Goal: Transaction & Acquisition: Download file/media

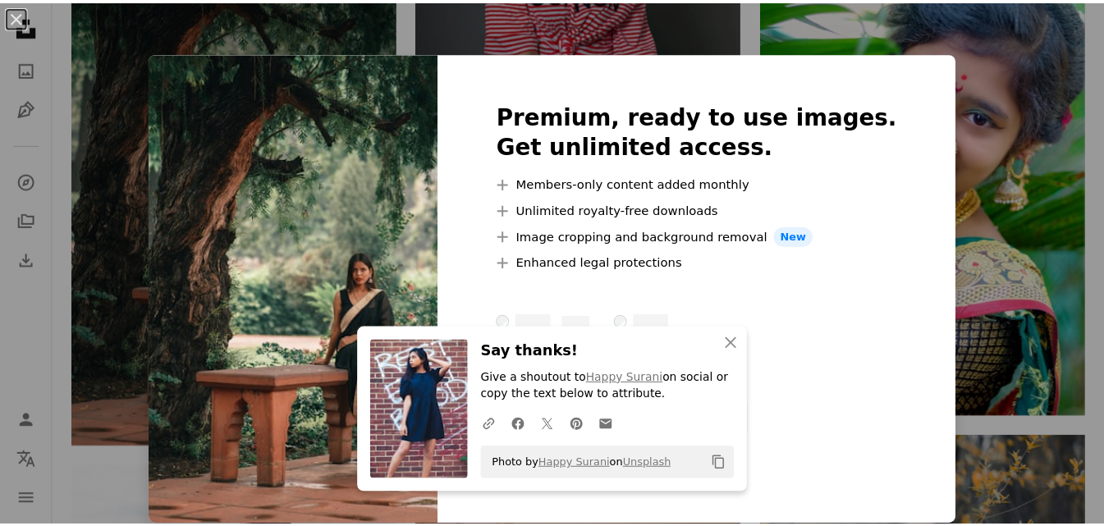
scroll to position [1724, 0]
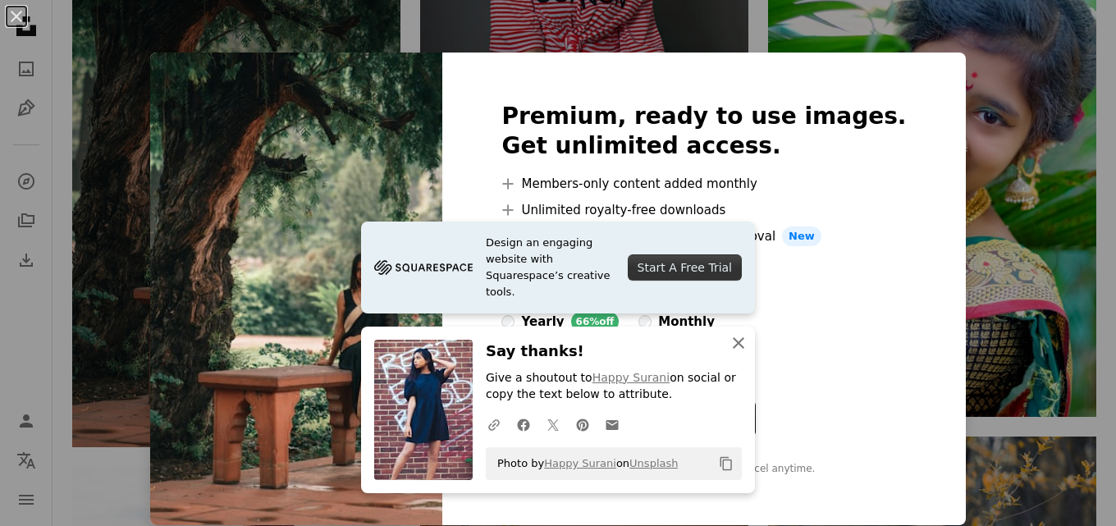
click at [736, 343] on icon "An X shape" at bounding box center [739, 343] width 20 height 20
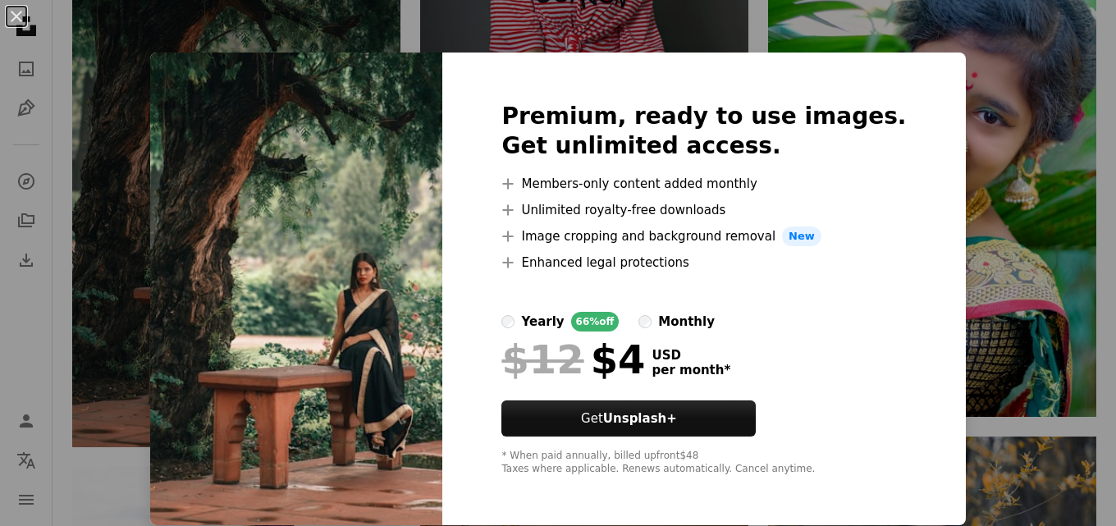
click at [897, 167] on div "Premium, ready to use images. Get unlimited access. A plus sign Members-only co…" at bounding box center [703, 289] width 523 height 473
click at [687, 16] on div "An X shape Premium, ready to use images. Get unlimited access. A plus sign Memb…" at bounding box center [558, 263] width 1116 height 526
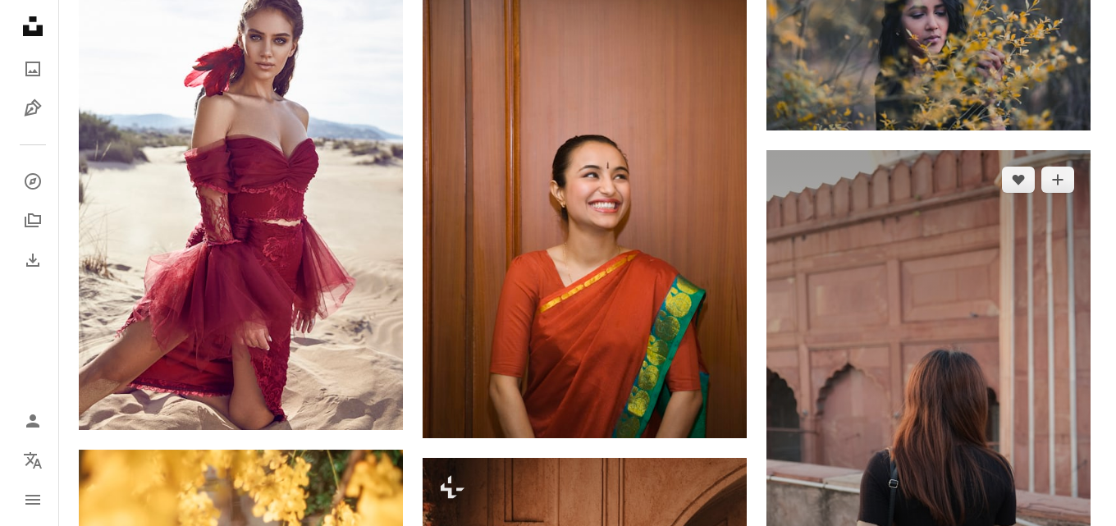
scroll to position [2298, 0]
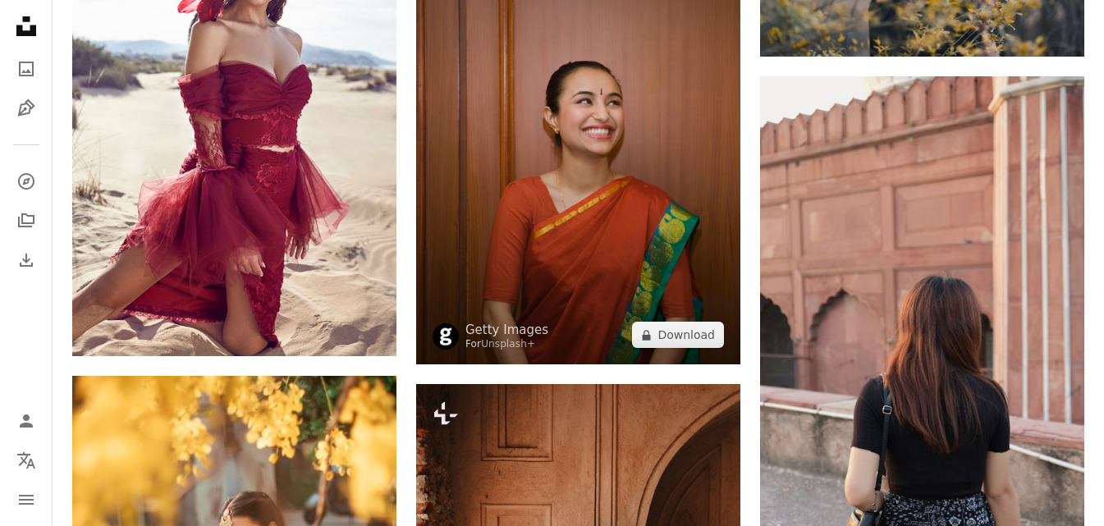
drag, startPoint x: 634, startPoint y: 260, endPoint x: 616, endPoint y: 259, distance: 18.1
click at [616, 259] on img at bounding box center [578, 122] width 324 height 487
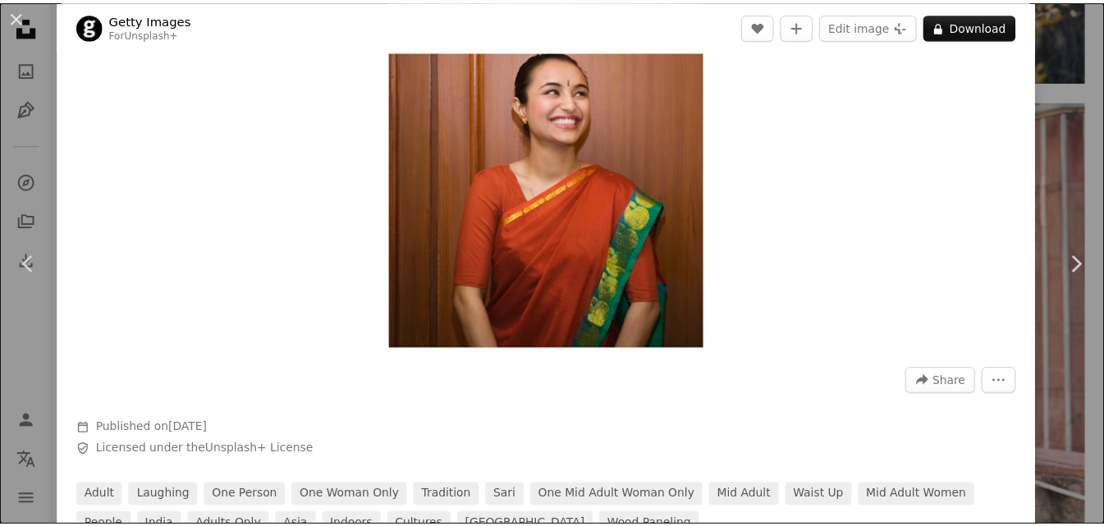
scroll to position [246, 0]
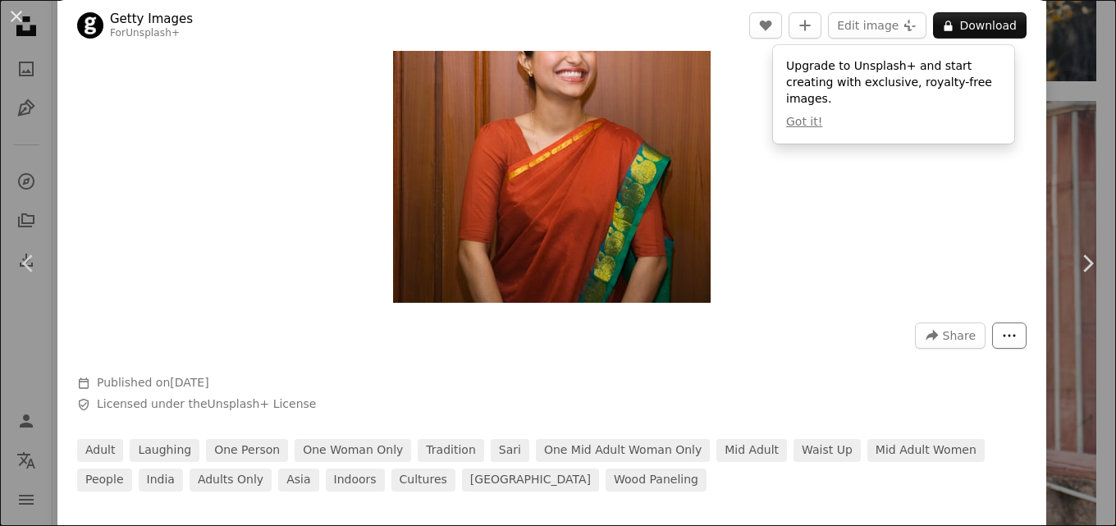
click at [1002, 330] on icon "More Actions" at bounding box center [1009, 335] width 15 height 15
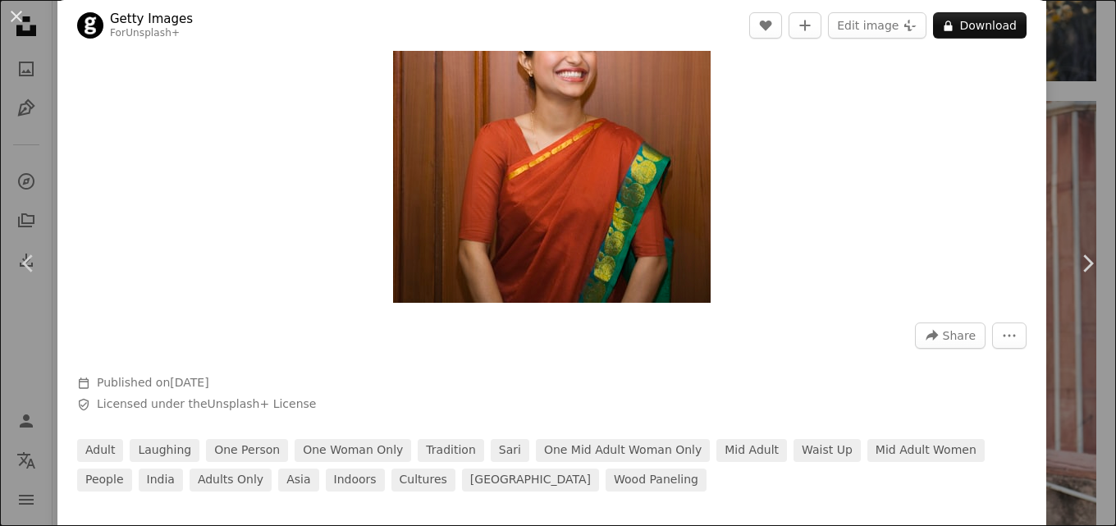
click at [849, 136] on dialog "An X shape Chevron left Chevron right Getty Images For Unsplash+ A heart A plus…" at bounding box center [558, 263] width 1116 height 526
click at [999, 18] on button "A lock Download" at bounding box center [980, 25] width 94 height 26
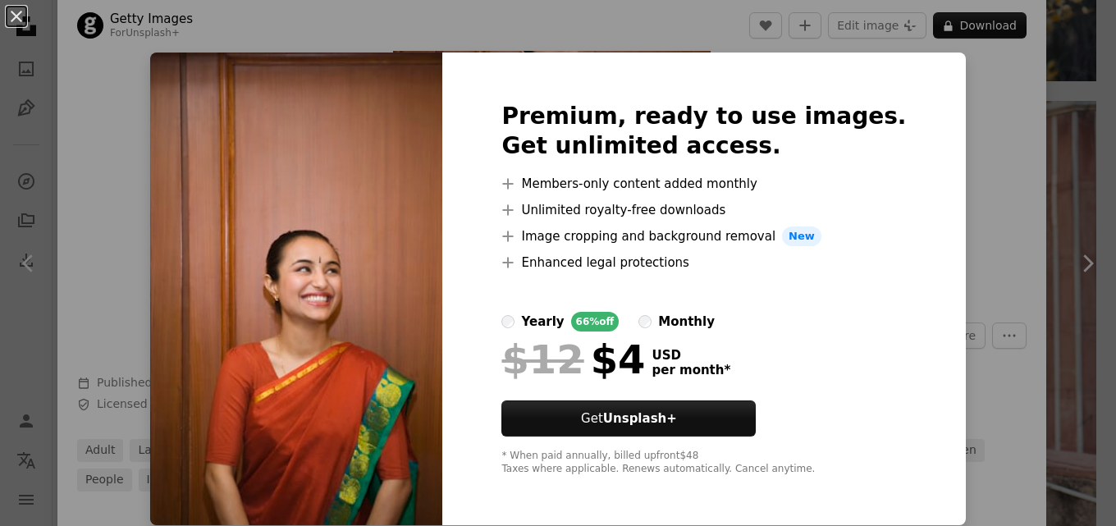
drag, startPoint x: 996, startPoint y: 131, endPoint x: 229, endPoint y: 10, distance: 776.0
click at [991, 130] on div "An X shape Premium, ready to use images. Get unlimited access. A plus sign Memb…" at bounding box center [558, 263] width 1116 height 526
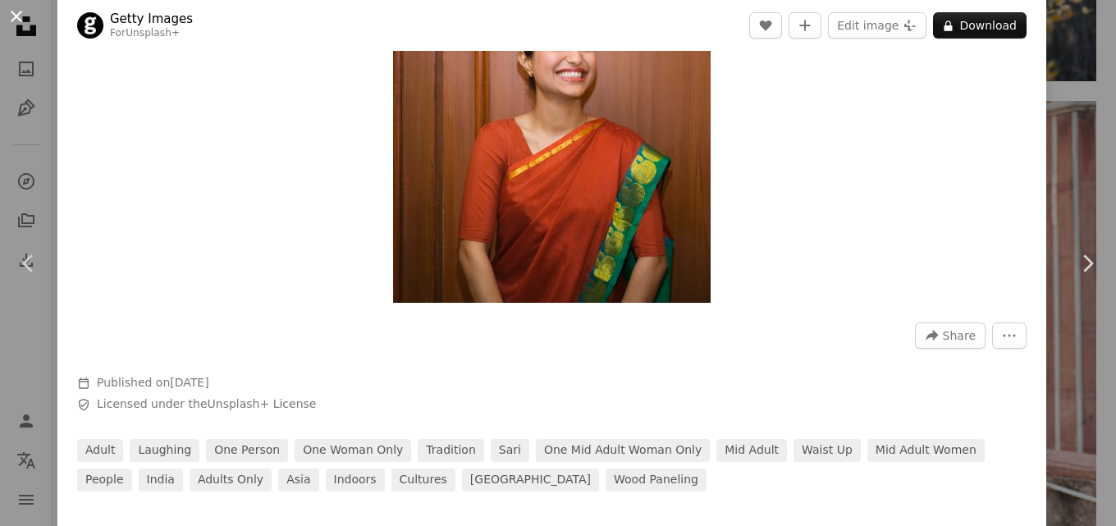
click at [16, 14] on button "An X shape" at bounding box center [17, 17] width 20 height 20
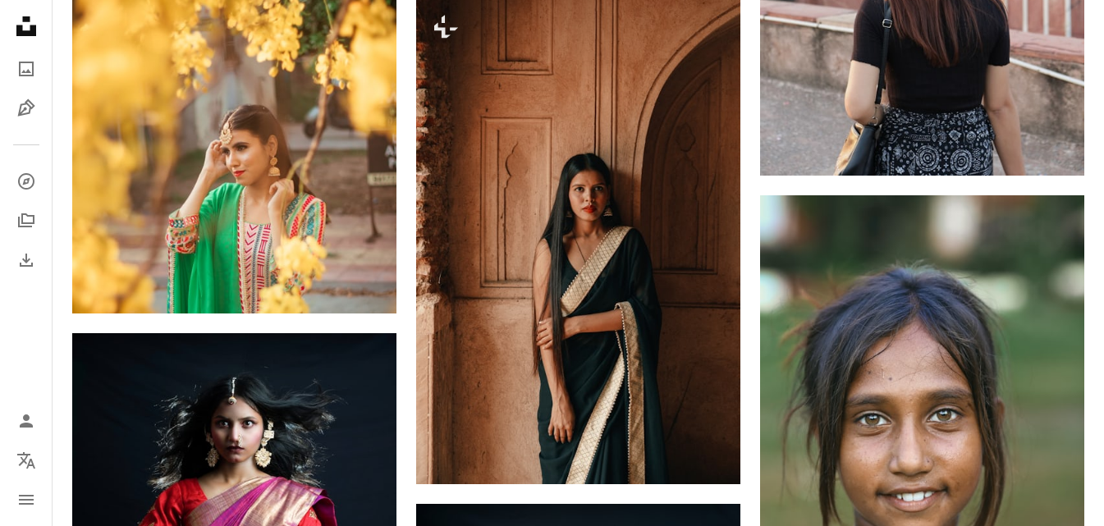
scroll to position [2709, 0]
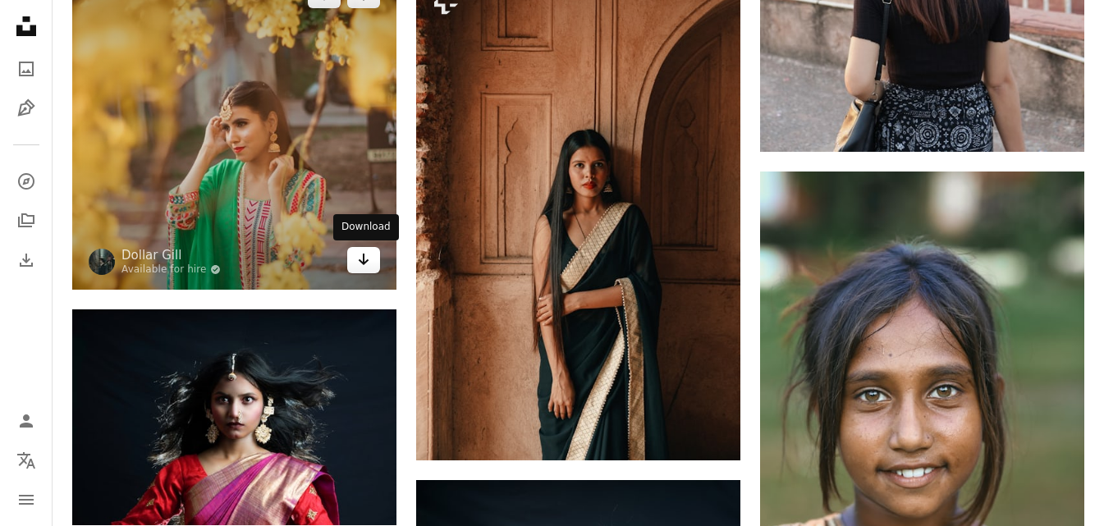
click at [368, 268] on icon "Arrow pointing down" at bounding box center [363, 260] width 13 height 20
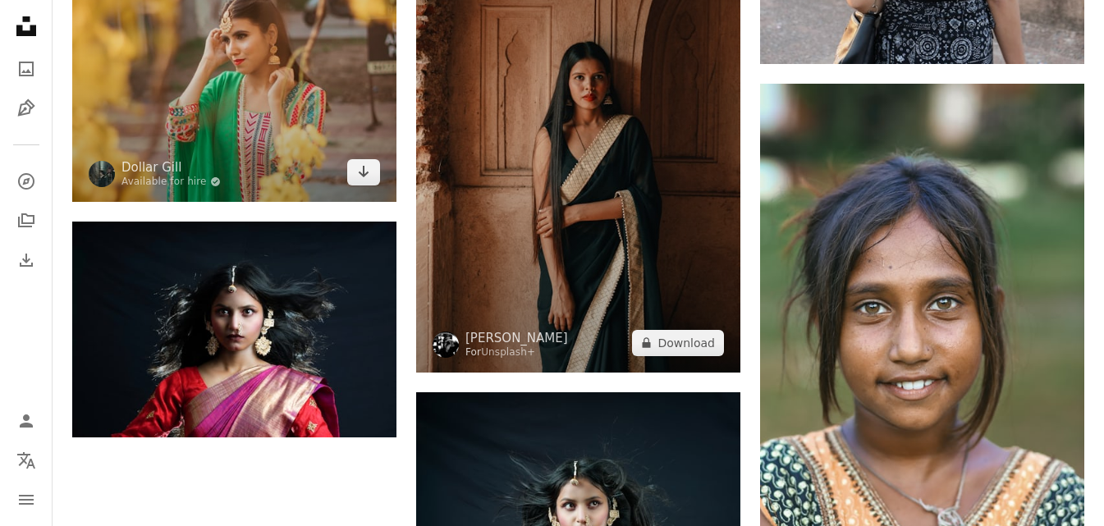
scroll to position [2794, 0]
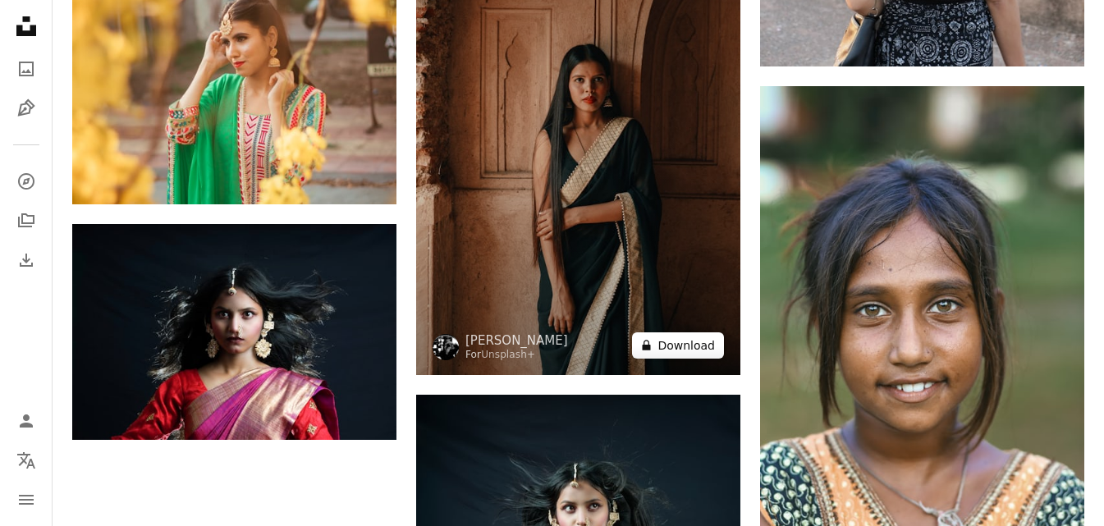
click at [664, 349] on button "A lock Download" at bounding box center [678, 345] width 92 height 26
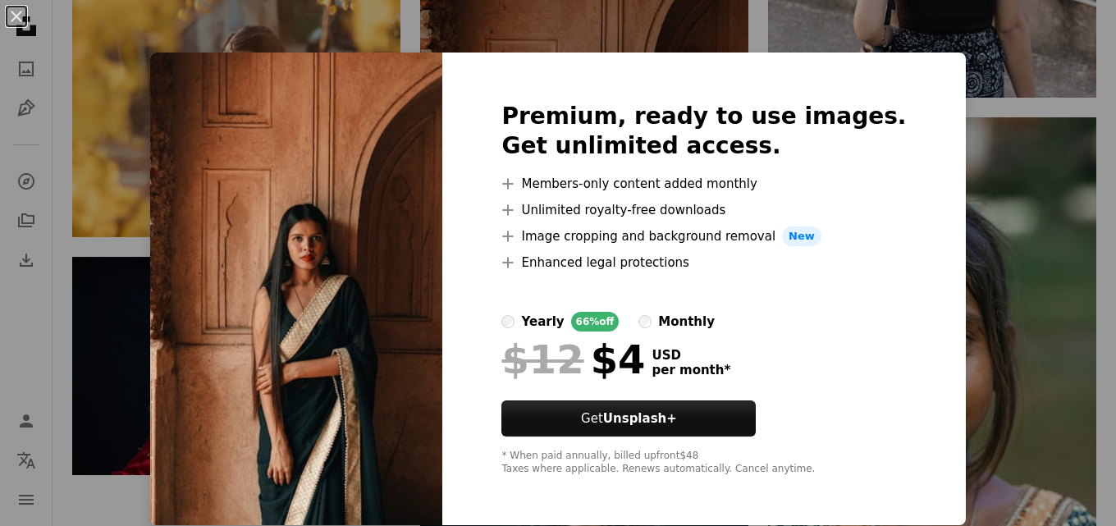
click at [932, 92] on div "An X shape Premium, ready to use images. Get unlimited access. A plus sign Memb…" at bounding box center [558, 263] width 1116 height 526
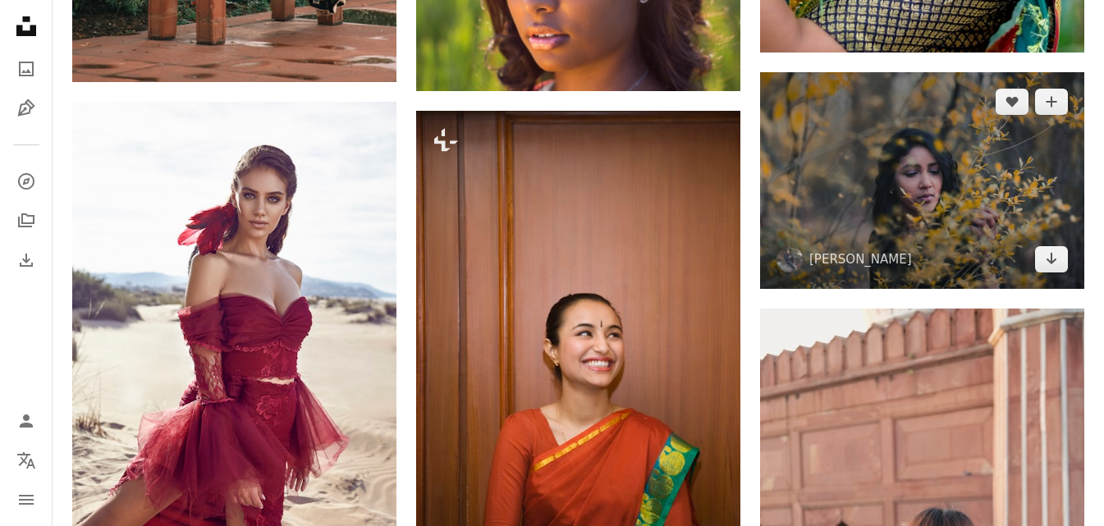
scroll to position [2055, 0]
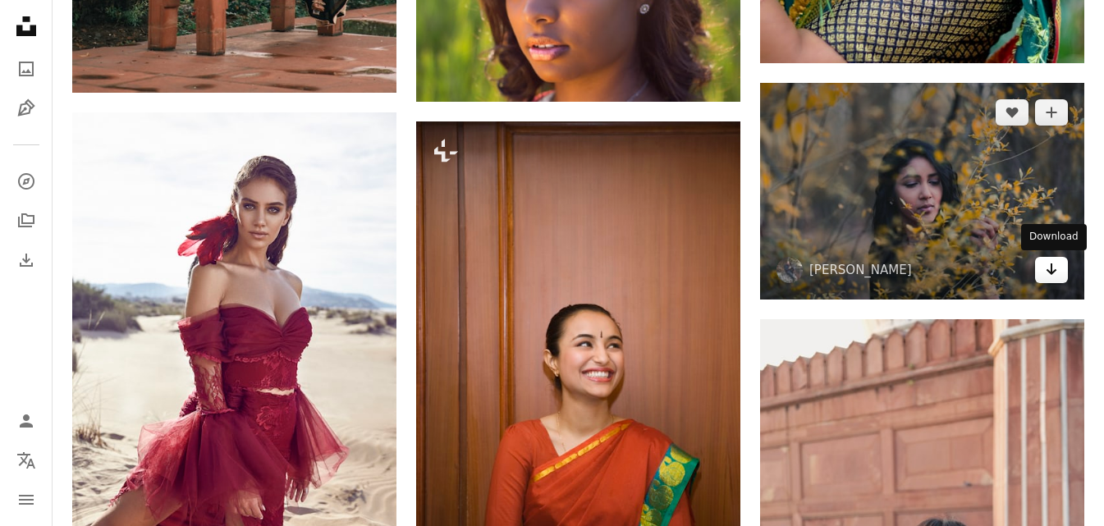
click at [1052, 264] on icon "Download" at bounding box center [1051, 268] width 11 height 11
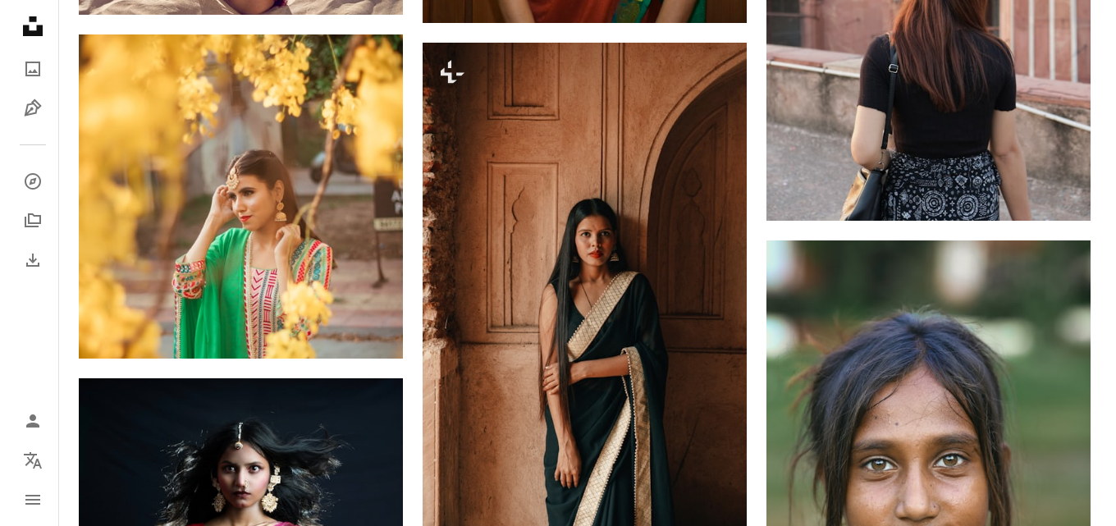
scroll to position [2630, 0]
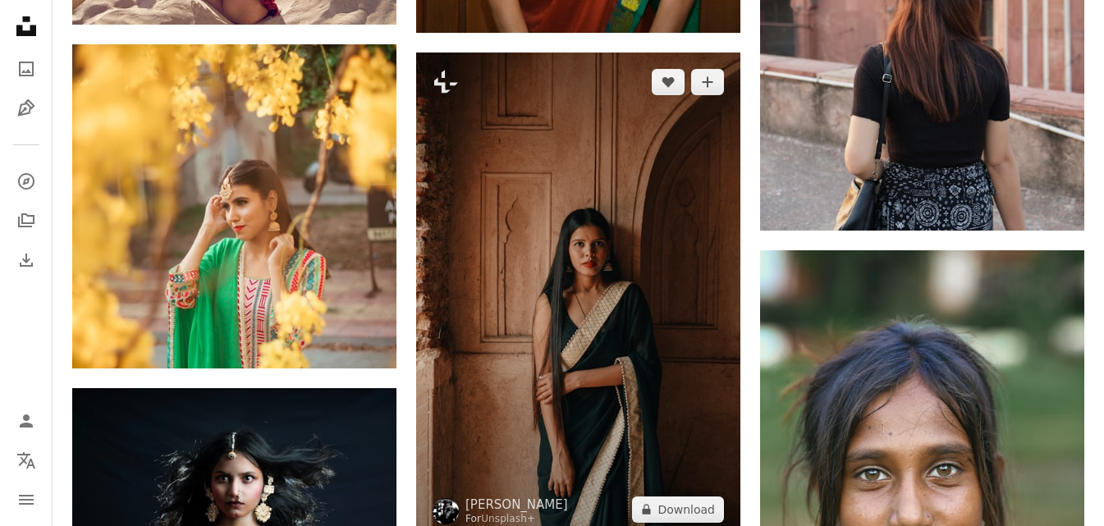
click at [501, 381] on img at bounding box center [578, 296] width 324 height 487
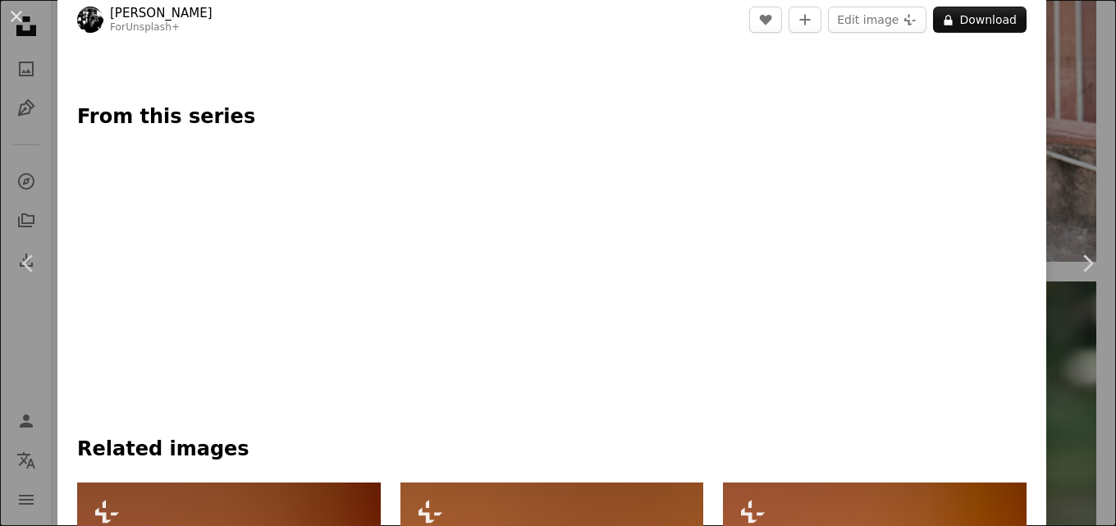
scroll to position [821, 0]
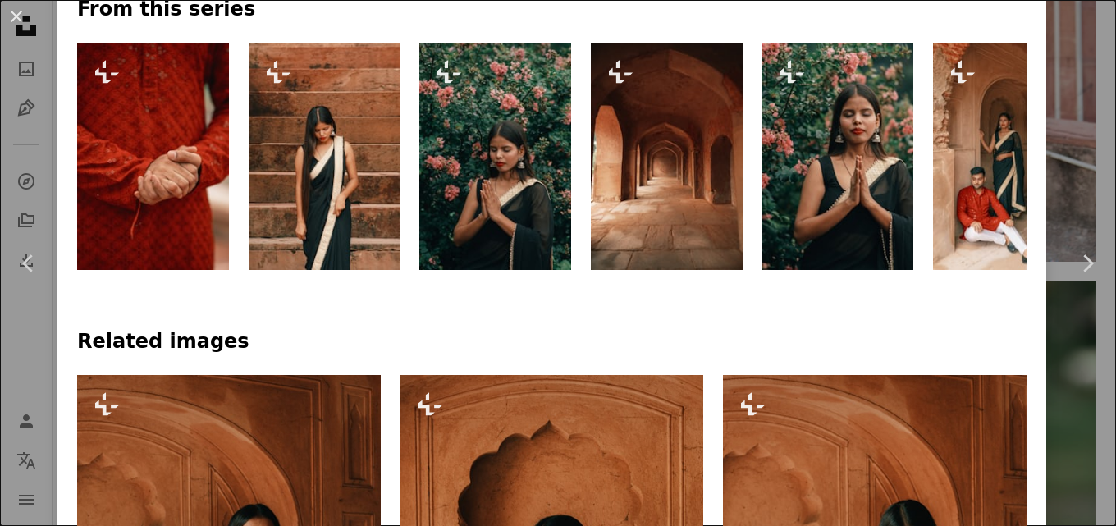
click at [497, 225] on img at bounding box center [495, 156] width 152 height 227
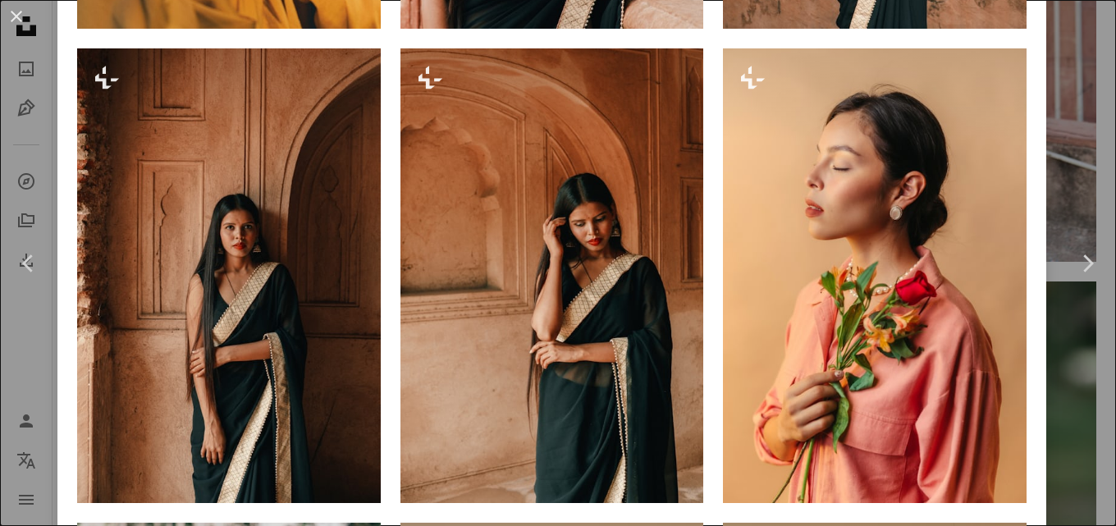
scroll to position [3119, 0]
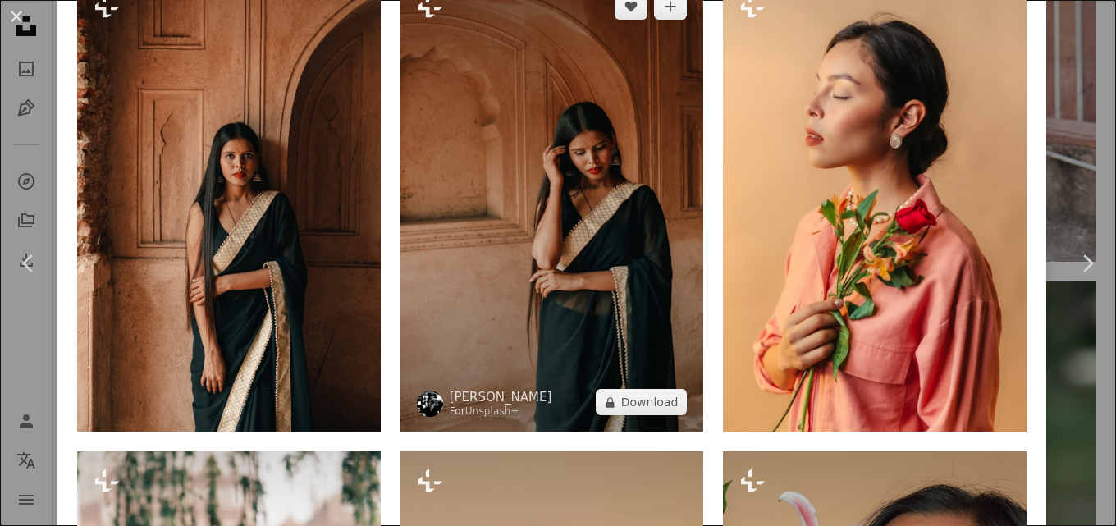
click at [517, 332] on img at bounding box center [553, 205] width 304 height 456
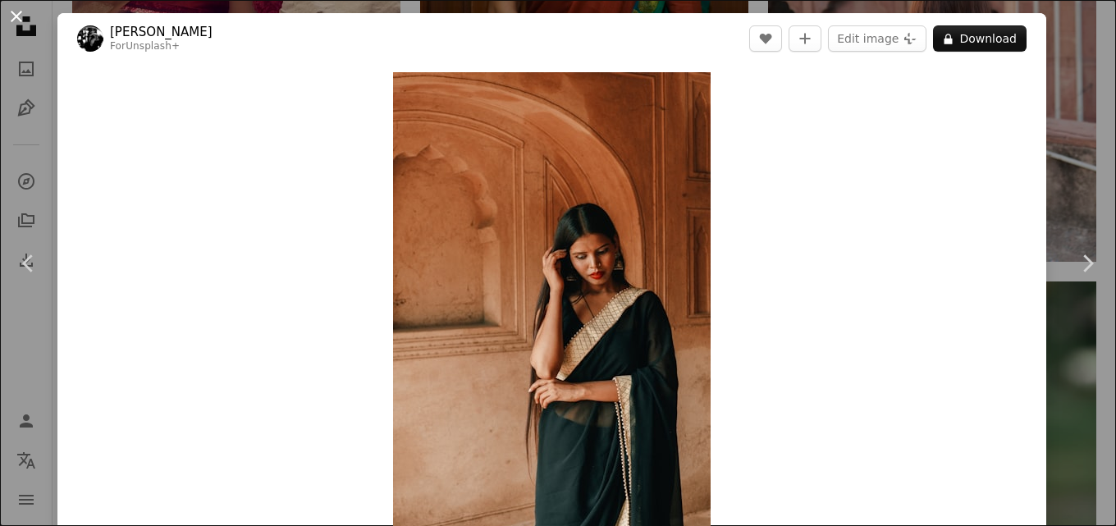
click at [19, 7] on button "An X shape" at bounding box center [17, 17] width 20 height 20
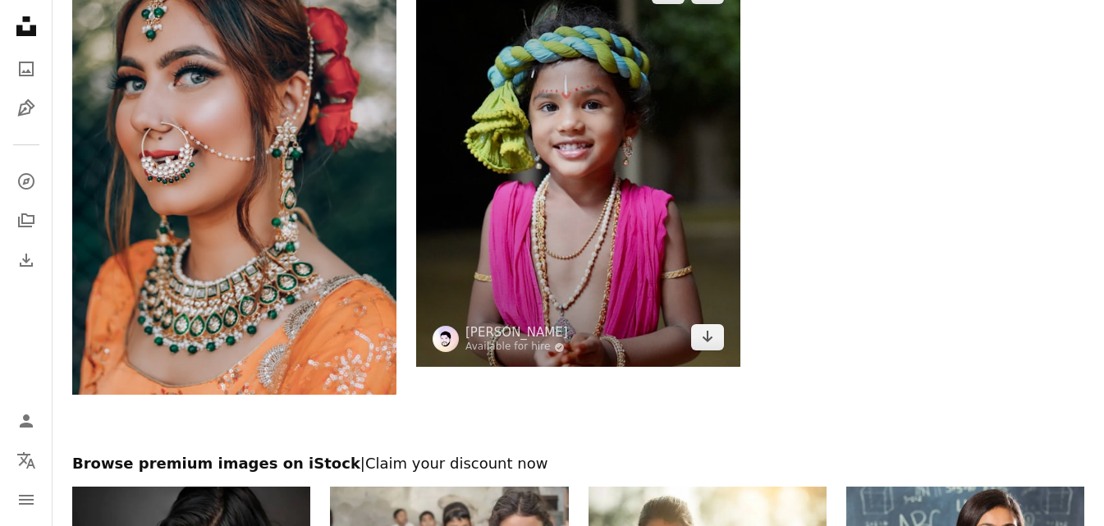
scroll to position [6323, 0]
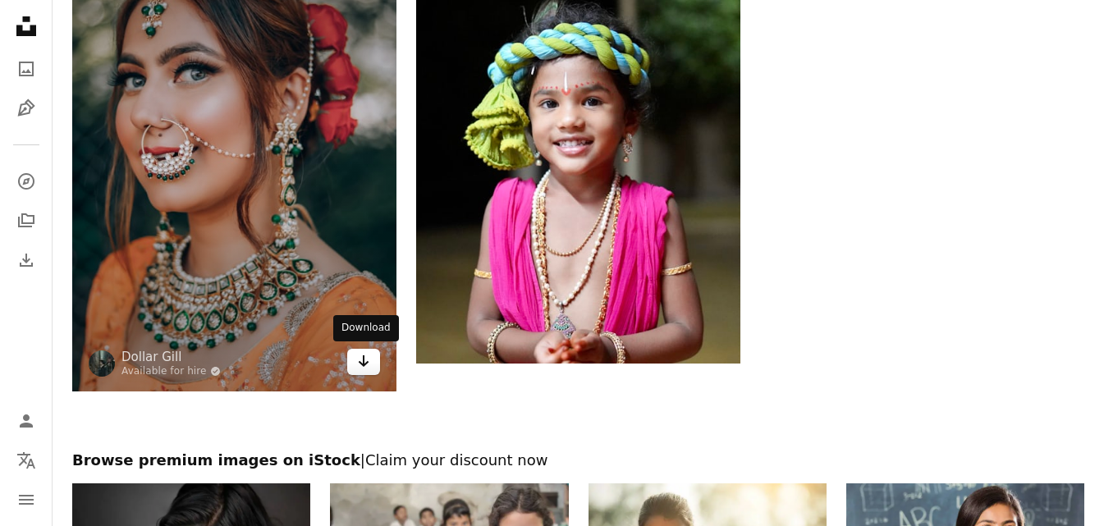
click at [371, 373] on link "Arrow pointing down" at bounding box center [363, 362] width 33 height 26
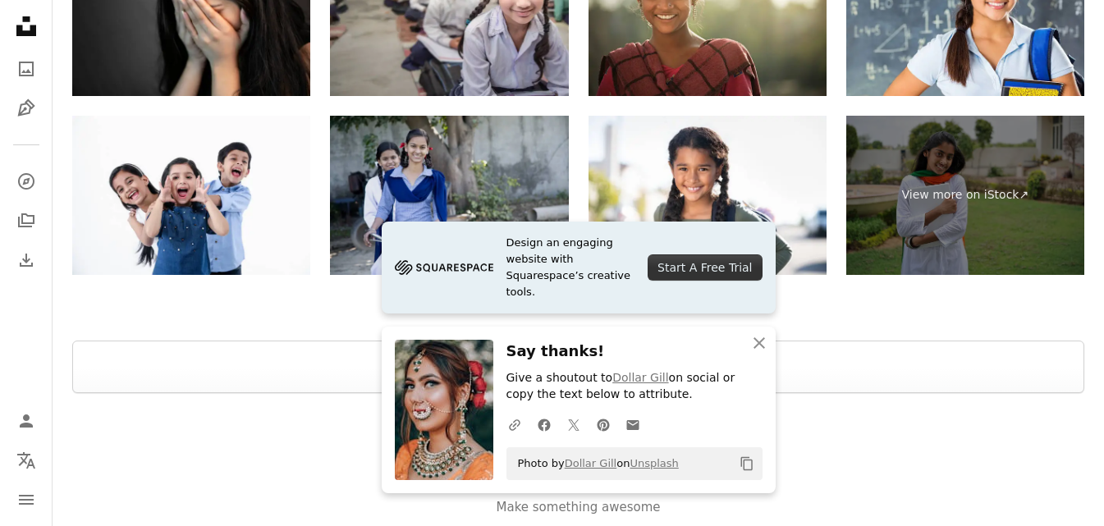
scroll to position [6924, 0]
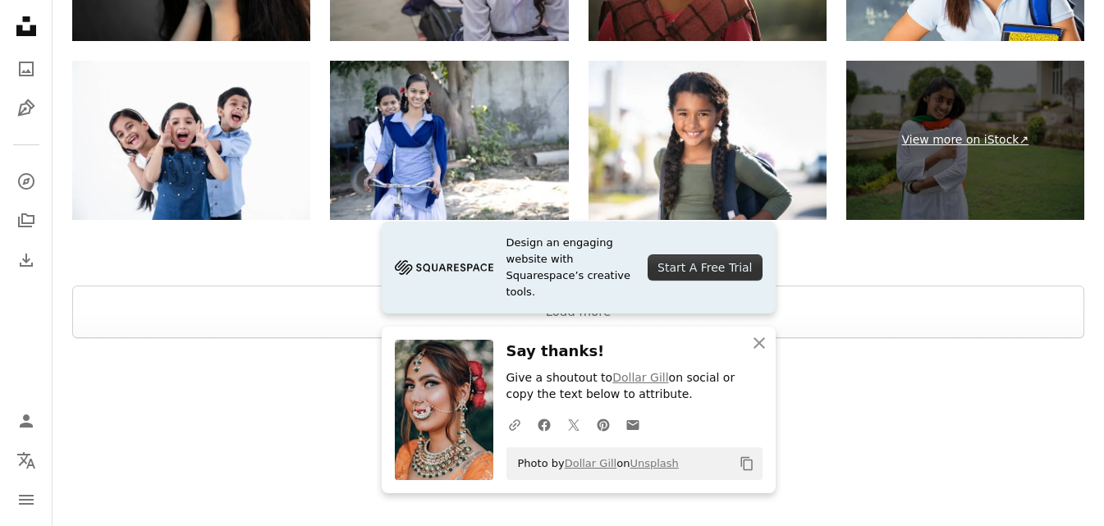
click at [954, 131] on link "View more on iStock ↗" at bounding box center [965, 140] width 238 height 159
